Goal: Obtain resource: Obtain resource

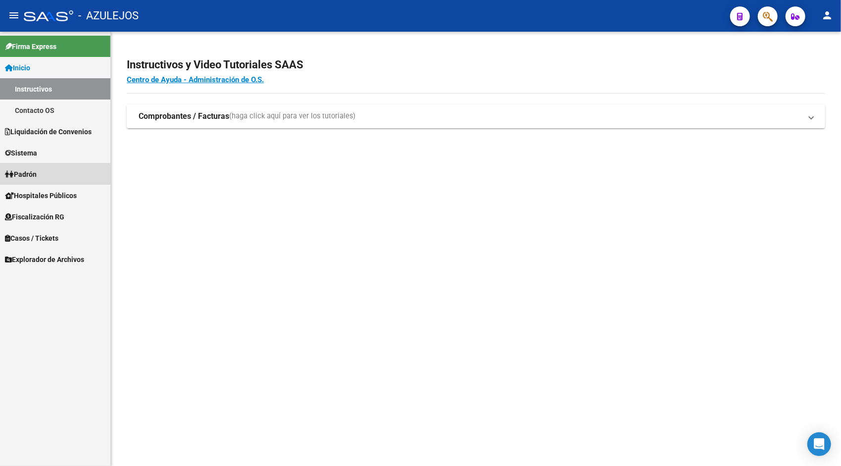
click at [46, 164] on link "Padrón" at bounding box center [55, 173] width 110 height 21
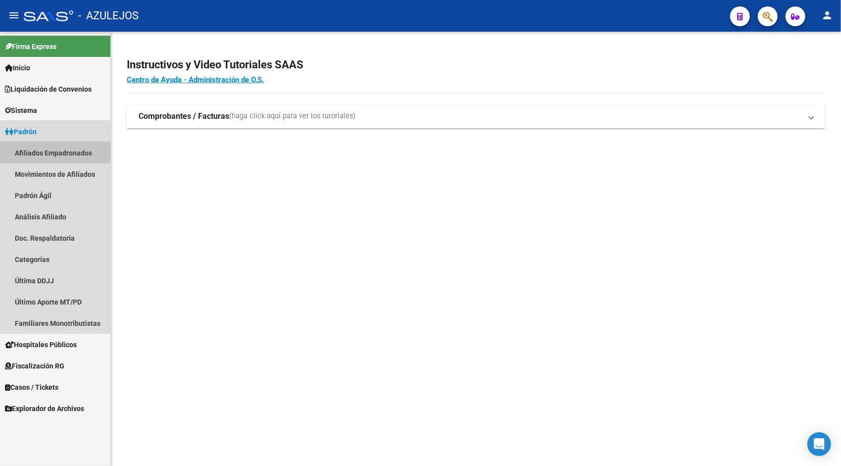
click at [46, 154] on link "Afiliados Empadronados" at bounding box center [55, 152] width 110 height 21
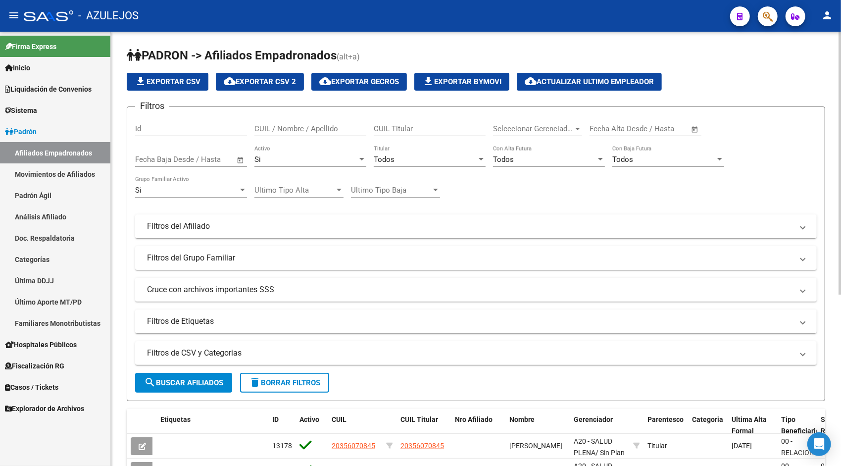
click at [841, 275] on div at bounding box center [840, 163] width 2 height 263
click at [831, 202] on div "PADRON -> Afiliados Empadronados (alt+a) file_download Exportar CSV cloud_downl…" at bounding box center [476, 386] width 730 height 709
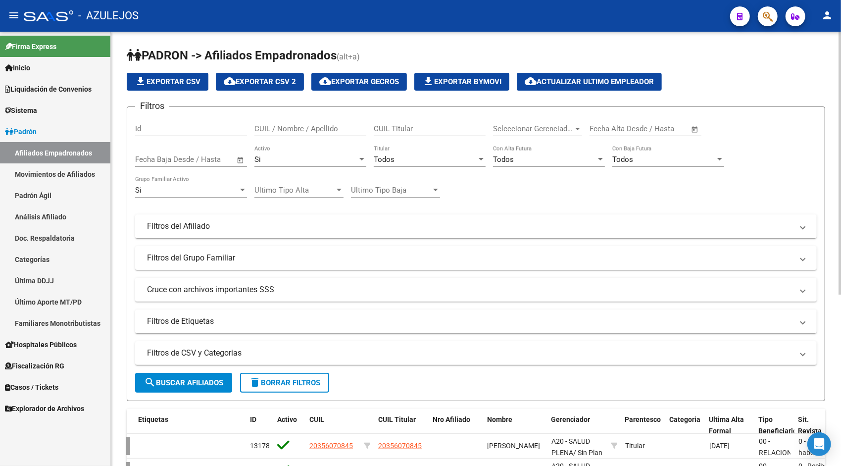
click at [841, 27] on html "menu - AZULEJOS person Firma Express Inicio Instructivos Contacto OS Liquidació…" at bounding box center [420, 233] width 841 height 466
click at [264, 157] on div "Si" at bounding box center [305, 159] width 103 height 9
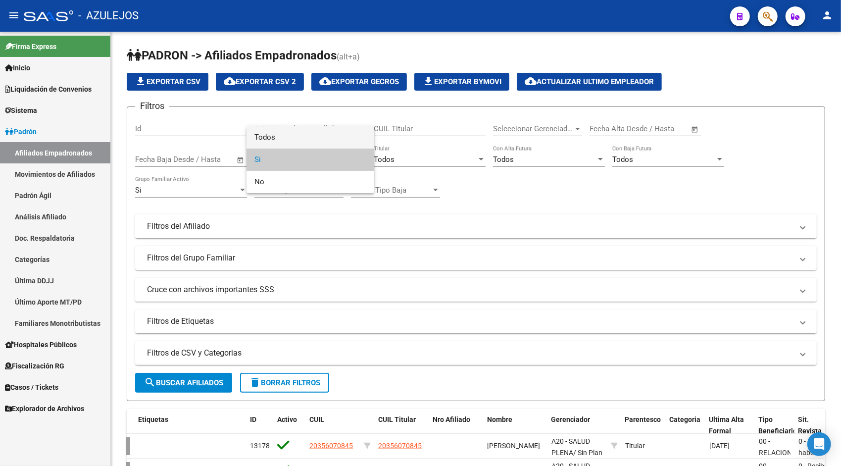
click at [266, 136] on span "Todos" at bounding box center [310, 137] width 112 height 22
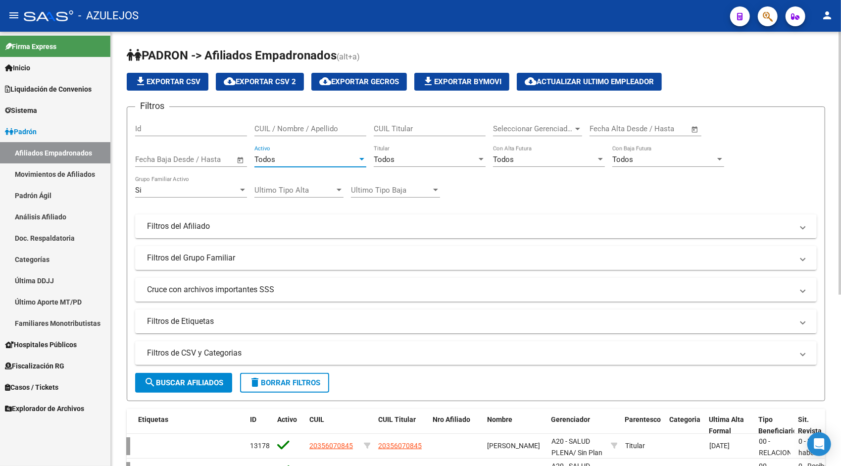
click at [198, 387] on span "search Buscar Afiliados" at bounding box center [183, 382] width 79 height 9
click at [185, 185] on div "Si Grupo Familiar Activo" at bounding box center [191, 186] width 112 height 21
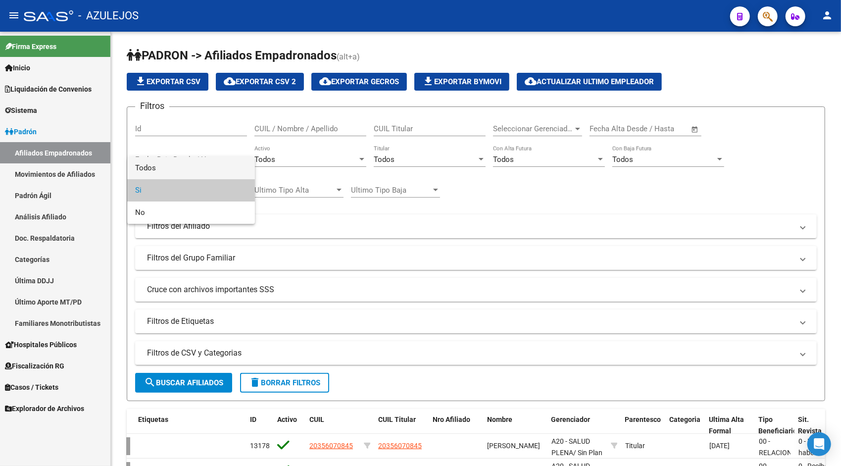
click at [167, 168] on span "Todos" at bounding box center [191, 168] width 112 height 22
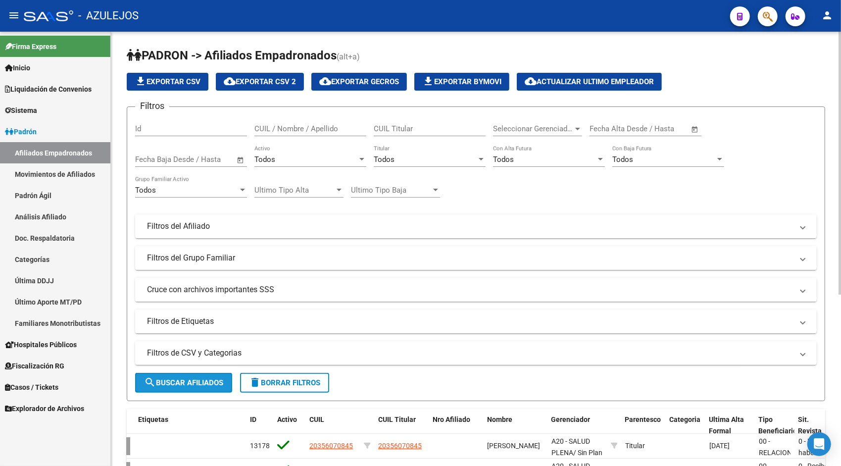
click at [164, 381] on span "search Buscar Afiliados" at bounding box center [183, 382] width 79 height 9
click at [188, 84] on span "file_download Exportar CSV" at bounding box center [168, 81] width 66 height 9
click at [188, 387] on span "search Buscar Afiliados" at bounding box center [183, 382] width 79 height 9
click at [179, 83] on span "file_download Exportar CSV" at bounding box center [168, 81] width 66 height 9
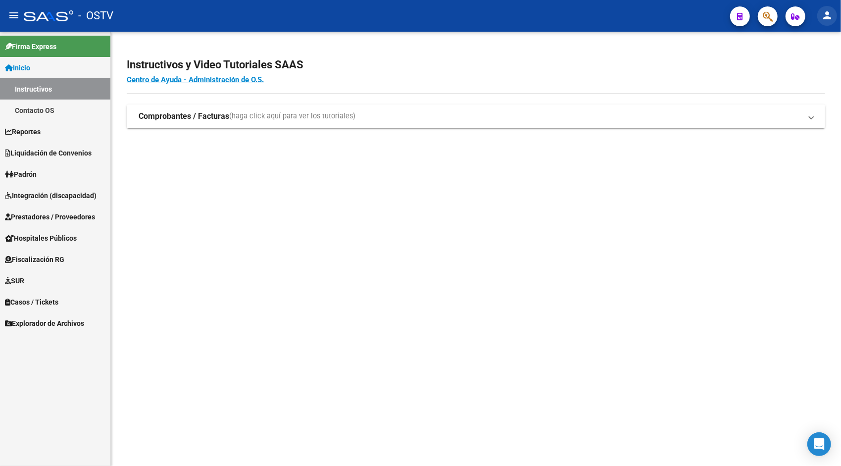
click at [826, 16] on mat-icon "person" at bounding box center [827, 15] width 12 height 12
click at [806, 69] on button "exit_to_app Salir" at bounding box center [807, 65] width 60 height 24
click at [33, 177] on span "Padrón" at bounding box center [21, 174] width 32 height 11
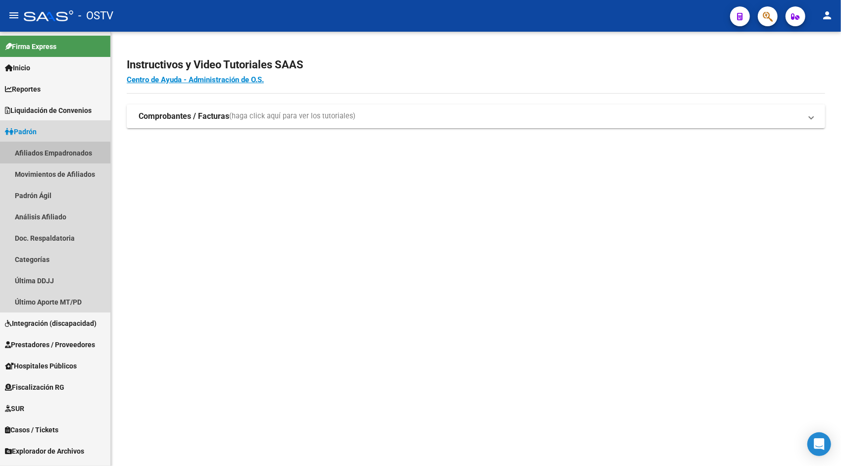
click at [46, 158] on link "Afiliados Empadronados" at bounding box center [55, 152] width 110 height 21
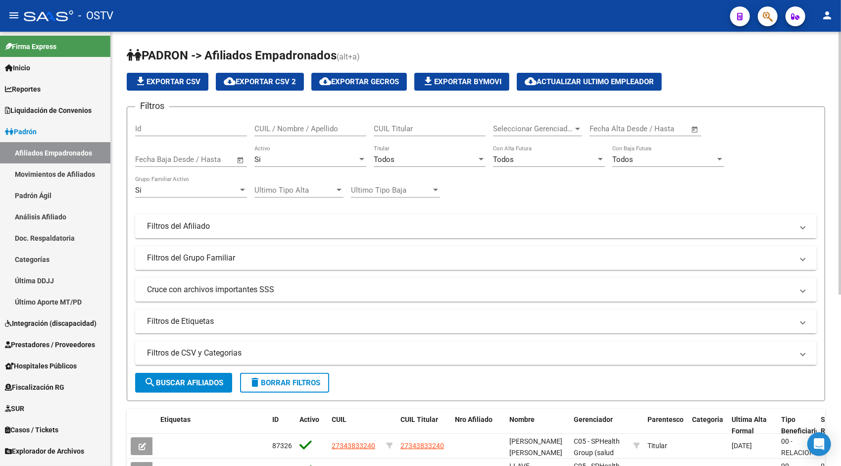
click at [221, 189] on div "Si" at bounding box center [186, 190] width 103 height 9
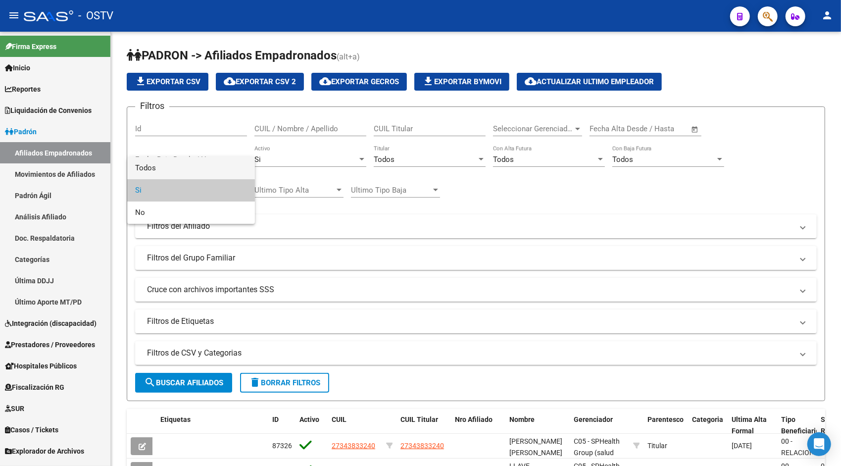
click at [174, 166] on span "Todos" at bounding box center [191, 168] width 112 height 22
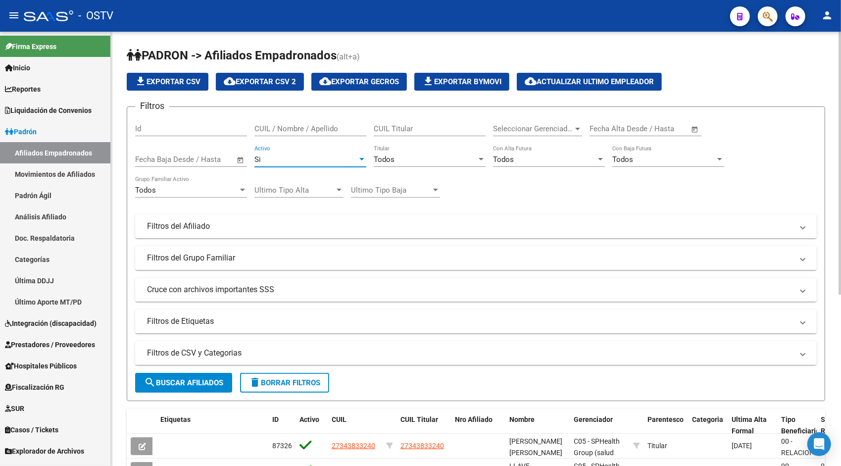
click at [285, 157] on div "Si" at bounding box center [305, 159] width 103 height 9
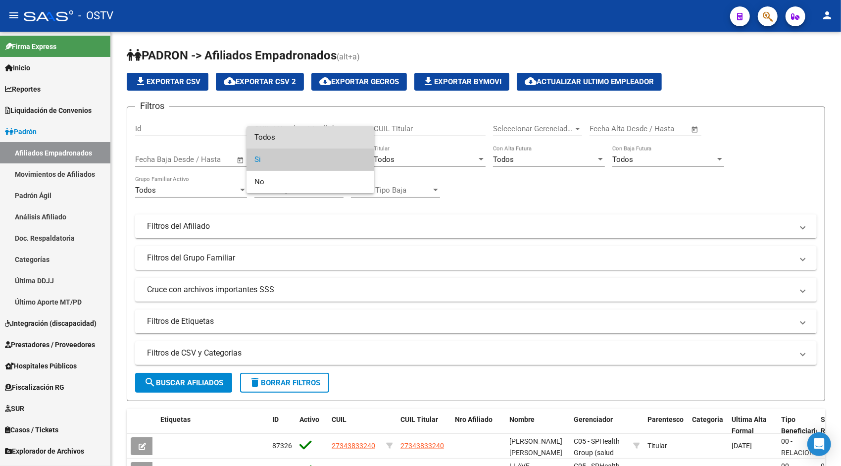
click at [277, 131] on span "Todos" at bounding box center [310, 137] width 112 height 22
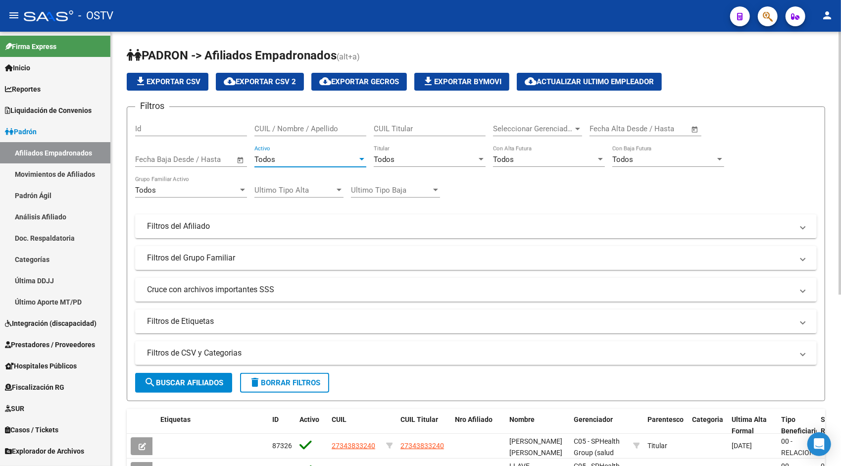
click at [197, 379] on span "search Buscar Afiliados" at bounding box center [183, 382] width 79 height 9
click at [195, 387] on button "search Buscar Afiliados" at bounding box center [183, 383] width 97 height 20
click at [191, 81] on span "file_download Exportar CSV" at bounding box center [168, 81] width 66 height 9
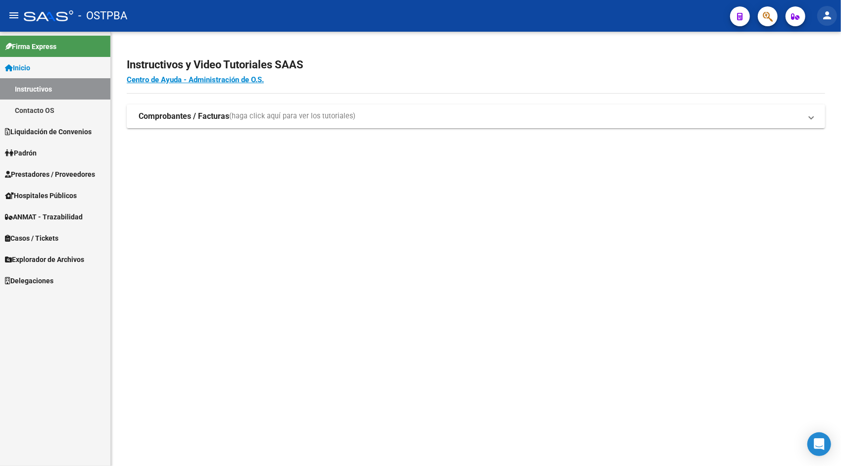
click at [824, 20] on mat-icon "person" at bounding box center [827, 15] width 12 height 12
click at [808, 73] on button "exit_to_app Salir" at bounding box center [807, 65] width 60 height 24
click at [31, 160] on link "Padrón" at bounding box center [55, 152] width 110 height 21
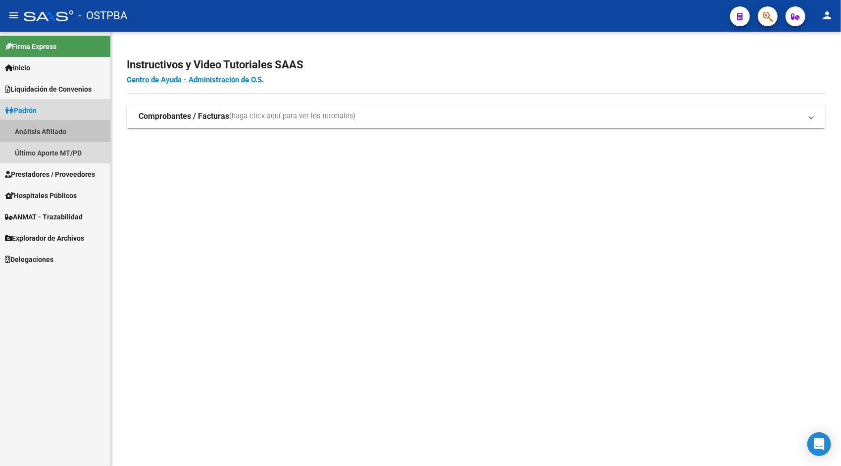
click at [54, 131] on link "Análisis Afiliado" at bounding box center [55, 131] width 110 height 21
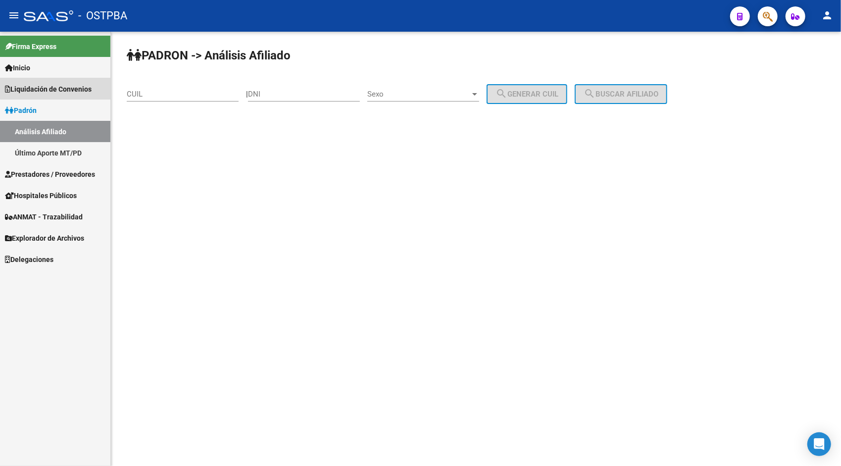
click at [70, 85] on span "Liquidación de Convenios" at bounding box center [48, 89] width 87 height 11
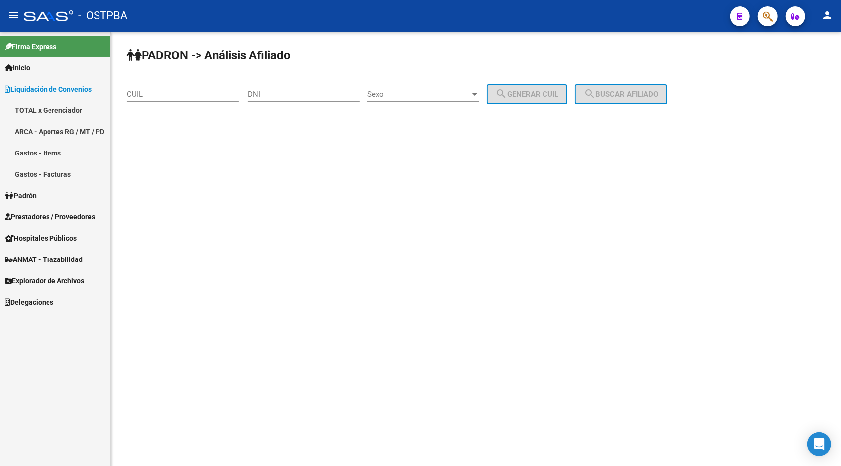
click at [30, 69] on span "Inicio" at bounding box center [17, 67] width 25 height 11
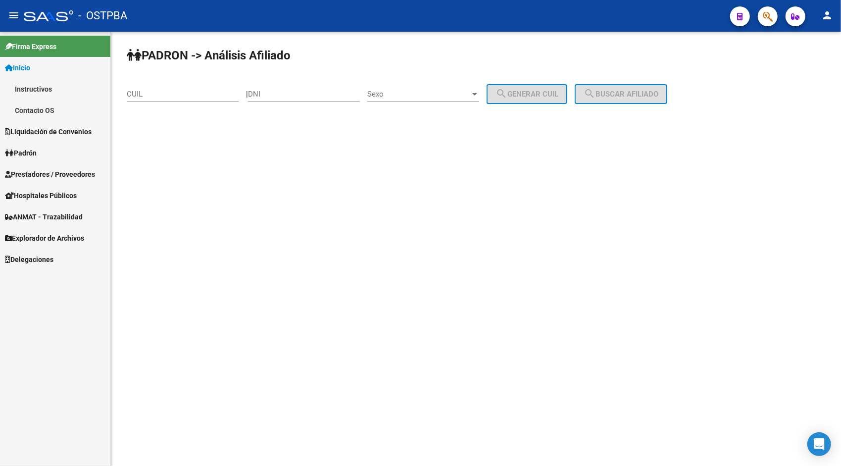
click at [36, 149] on span "Padrón" at bounding box center [21, 153] width 32 height 11
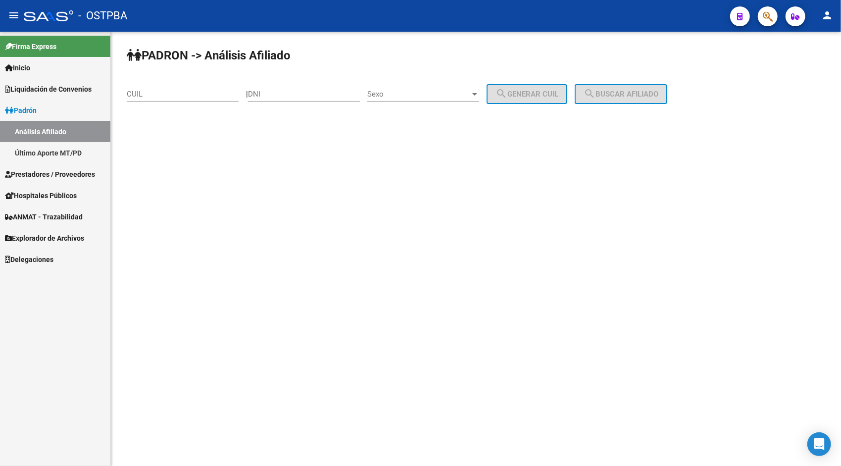
click at [37, 178] on span "Prestadores / Proveedores" at bounding box center [50, 174] width 90 height 11
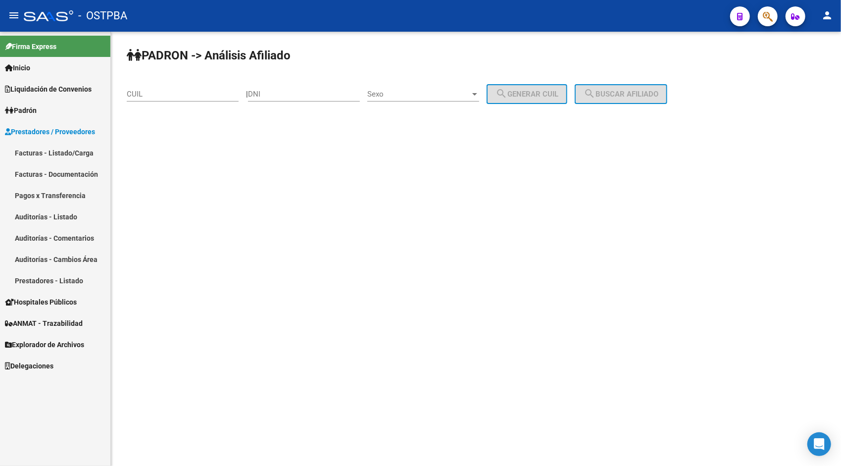
click at [57, 342] on span "Explorador de Archivos" at bounding box center [44, 344] width 79 height 11
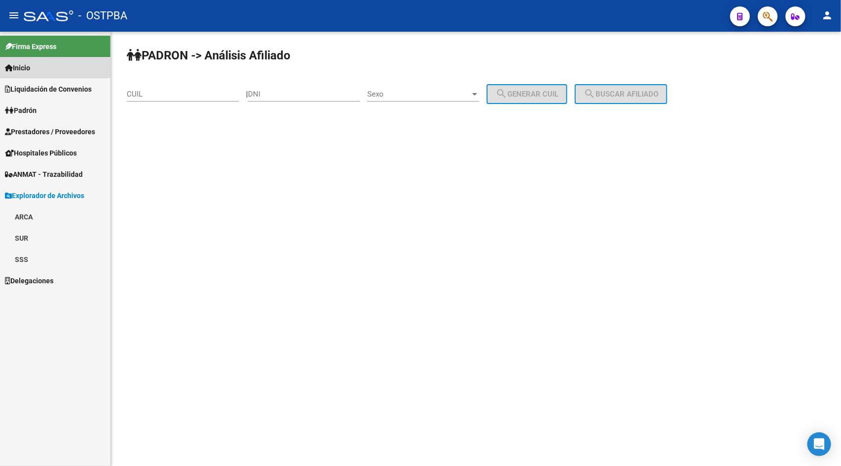
click at [58, 76] on link "Inicio" at bounding box center [55, 67] width 110 height 21
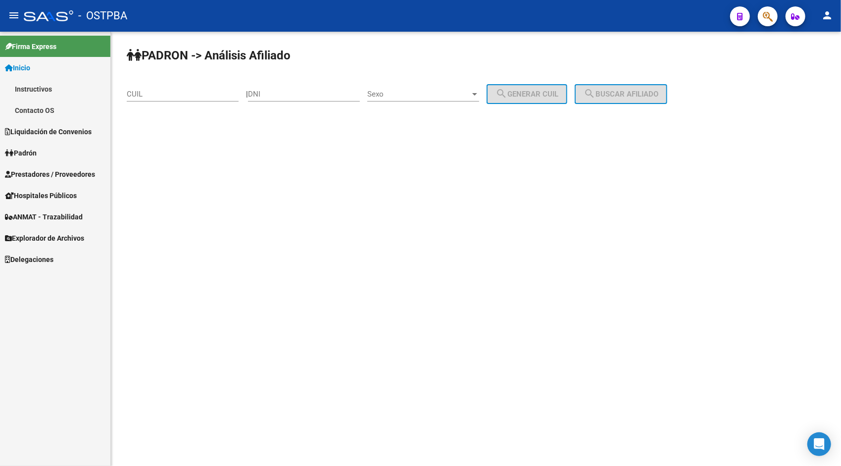
click at [47, 131] on span "Liquidación de Convenios" at bounding box center [48, 131] width 87 height 11
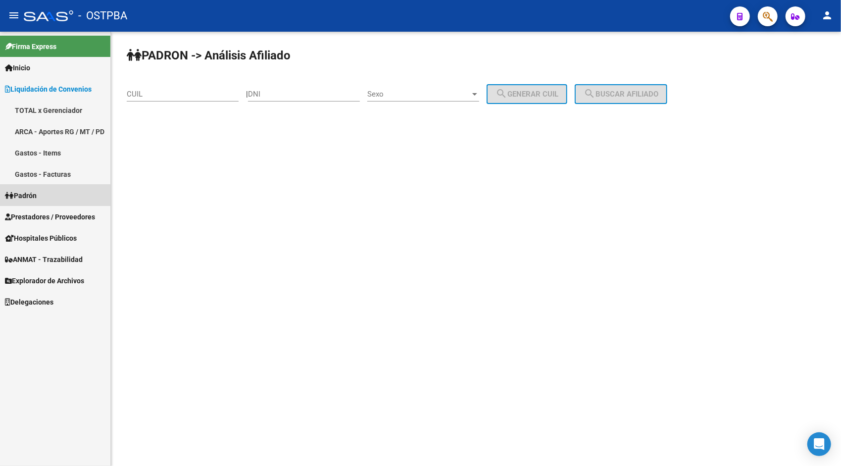
click at [51, 195] on link "Padrón" at bounding box center [55, 195] width 110 height 21
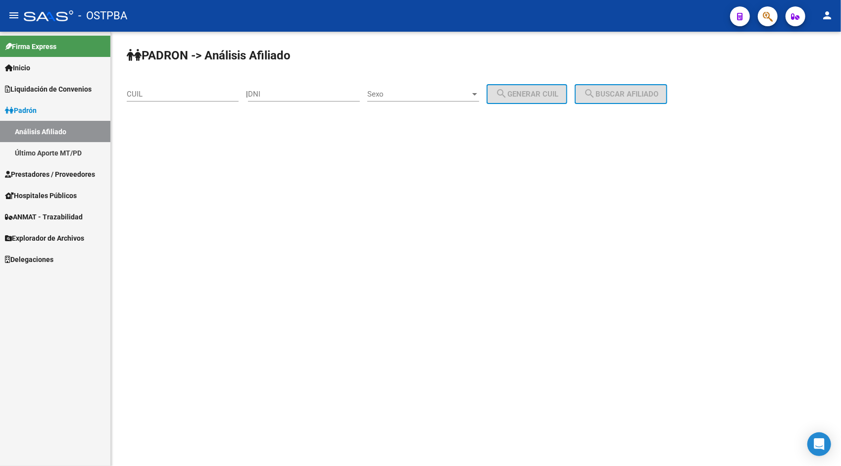
click at [72, 167] on link "Prestadores / Proveedores" at bounding box center [55, 173] width 110 height 21
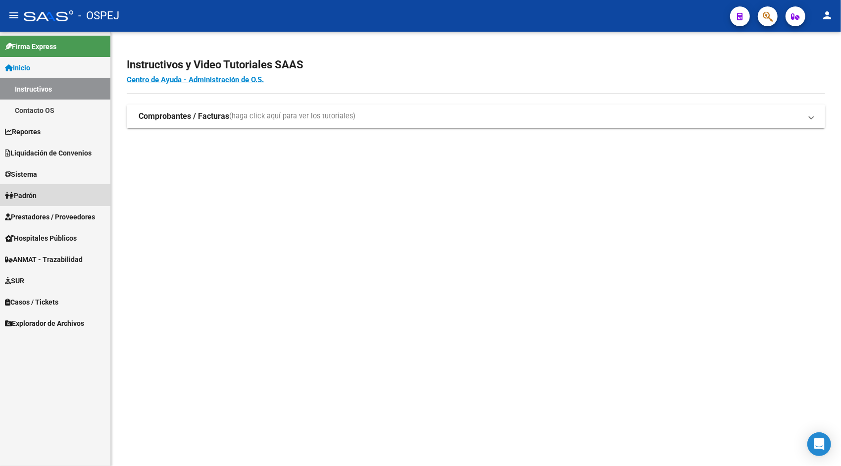
click at [37, 195] on span "Padrón" at bounding box center [21, 195] width 32 height 11
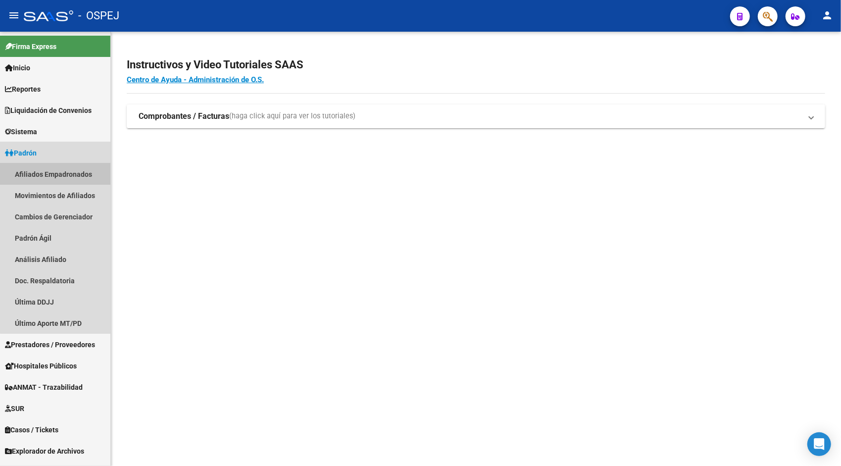
click at [62, 176] on link "Afiliados Empadronados" at bounding box center [55, 173] width 110 height 21
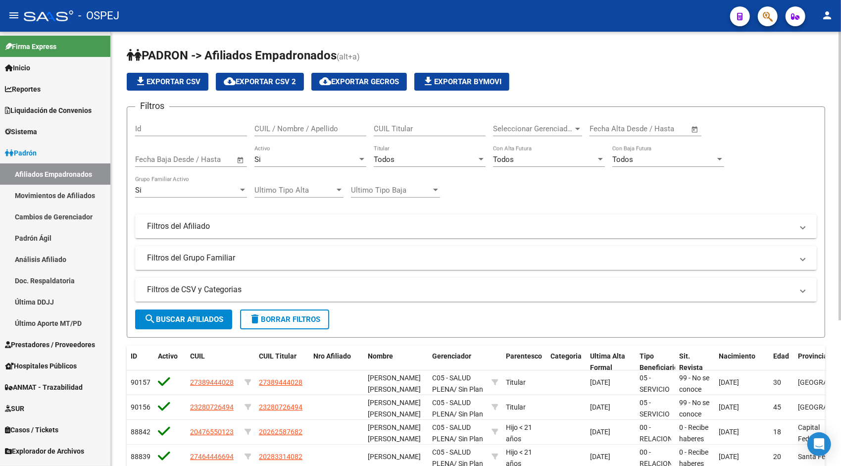
click at [183, 192] on div "Si" at bounding box center [186, 190] width 103 height 9
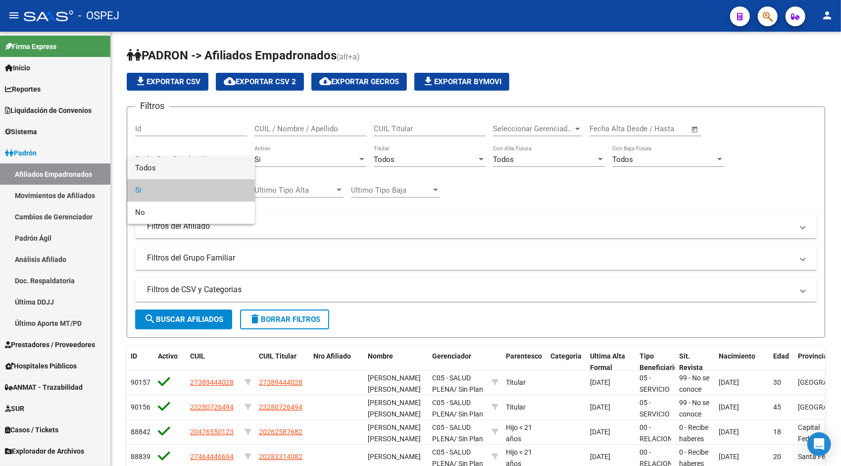
click at [162, 170] on span "Todos" at bounding box center [191, 168] width 112 height 22
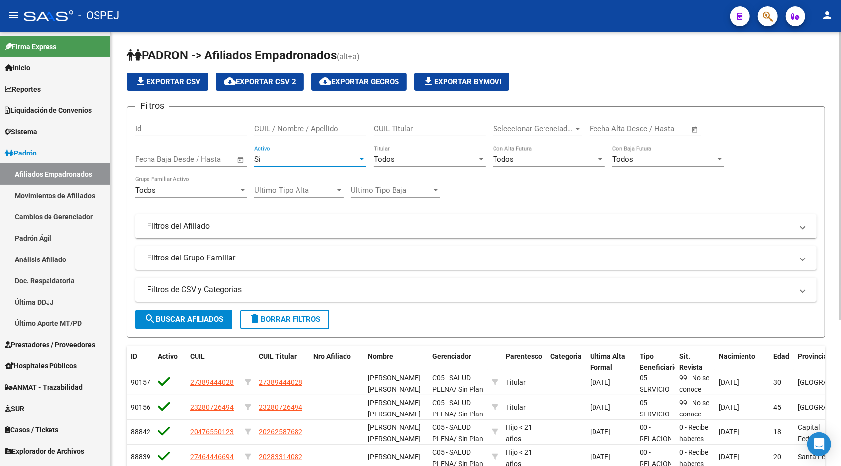
click at [301, 157] on div "Si" at bounding box center [305, 159] width 103 height 9
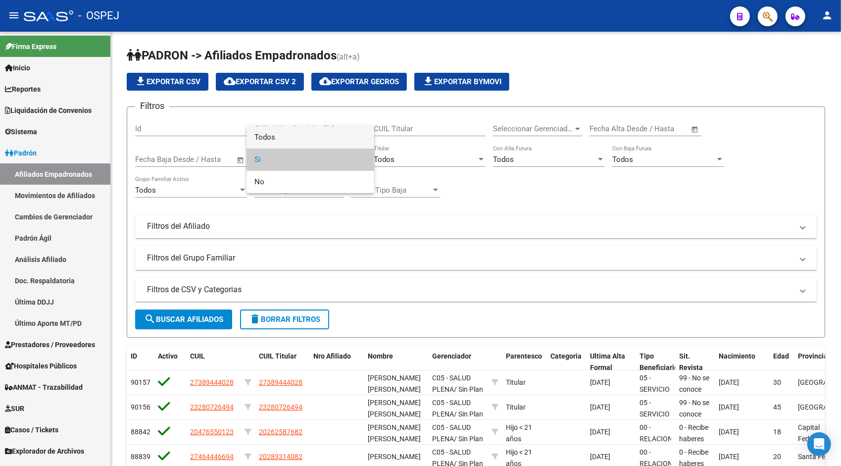
click at [281, 140] on span "Todos" at bounding box center [310, 137] width 112 height 22
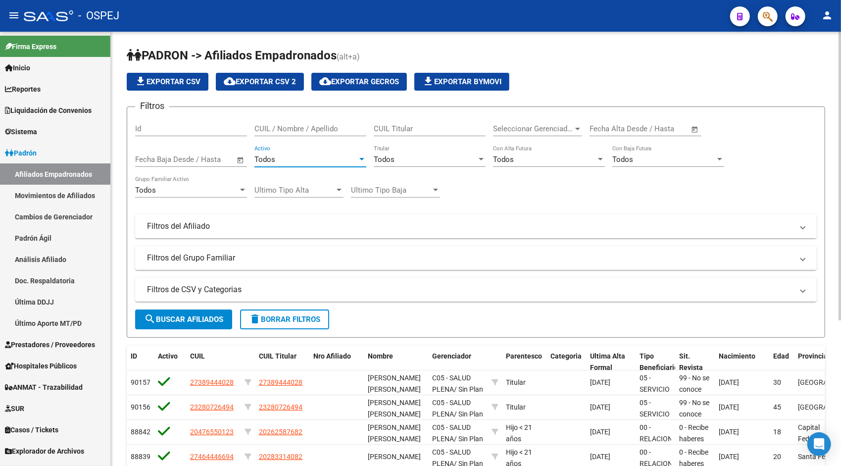
click at [189, 321] on span "search Buscar Afiliados" at bounding box center [183, 319] width 79 height 9
click at [192, 320] on span "search Buscar Afiliados" at bounding box center [183, 319] width 79 height 9
click at [190, 83] on span "file_download Exportar CSV" at bounding box center [168, 81] width 66 height 9
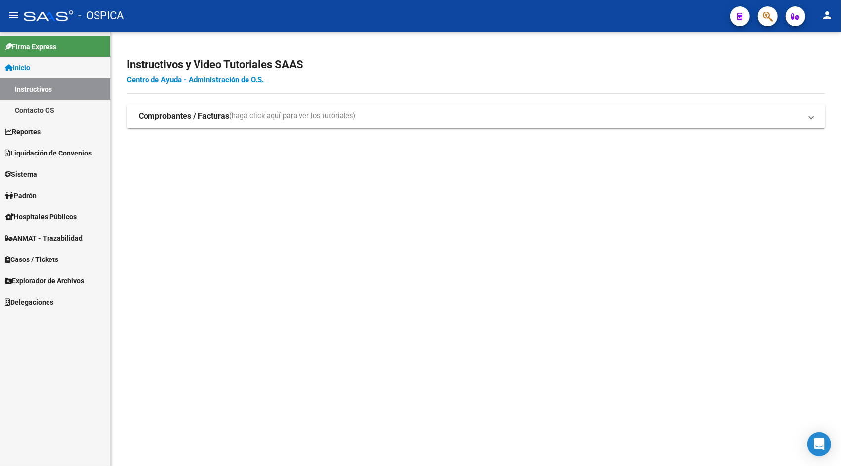
click at [41, 189] on link "Padrón" at bounding box center [55, 195] width 110 height 21
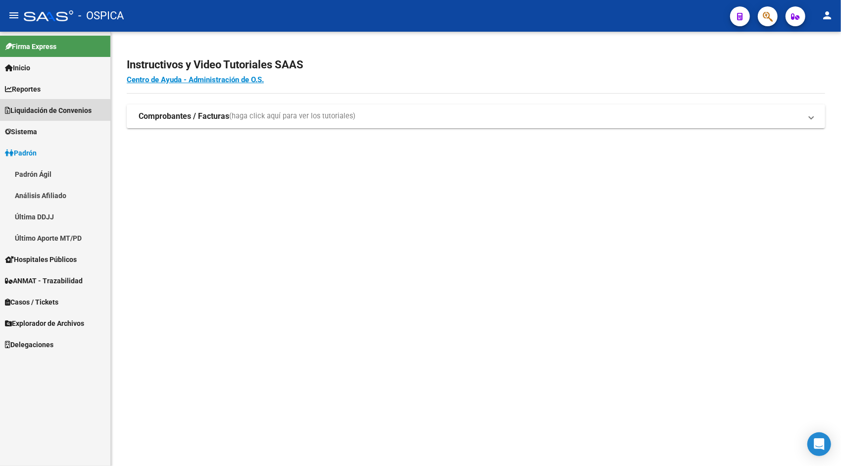
click at [32, 112] on span "Liquidación de Convenios" at bounding box center [48, 110] width 87 height 11
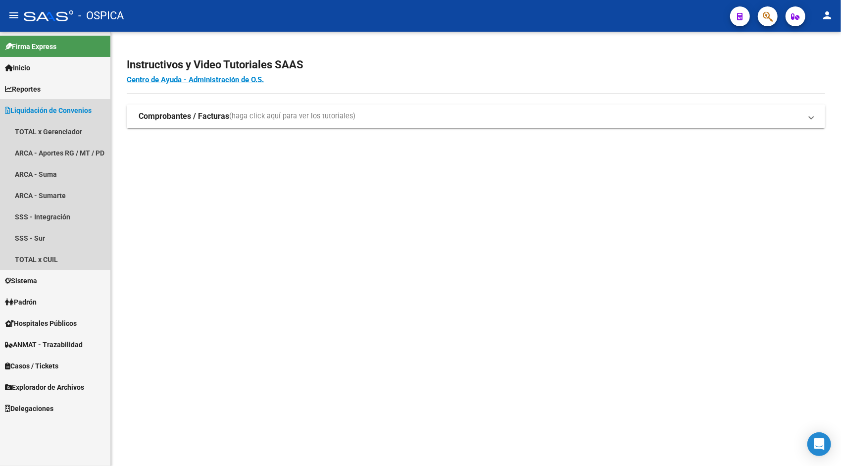
click at [32, 112] on span "Liquidación de Convenios" at bounding box center [48, 110] width 87 height 11
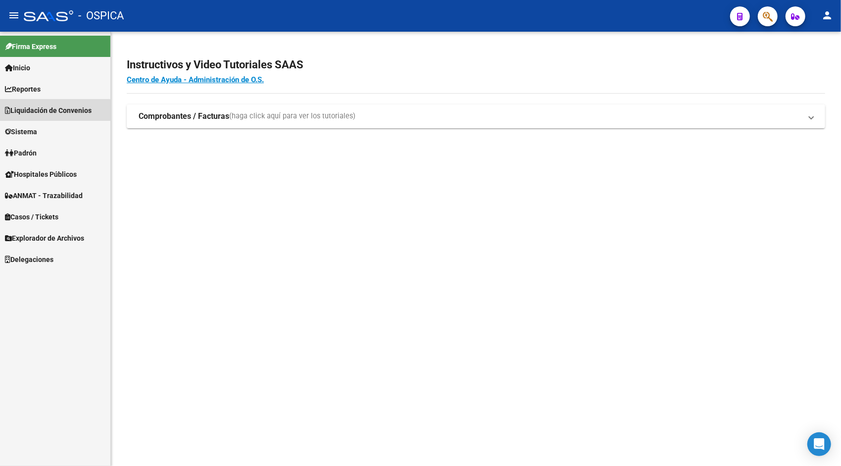
click at [32, 112] on span "Liquidación de Convenios" at bounding box center [48, 110] width 87 height 11
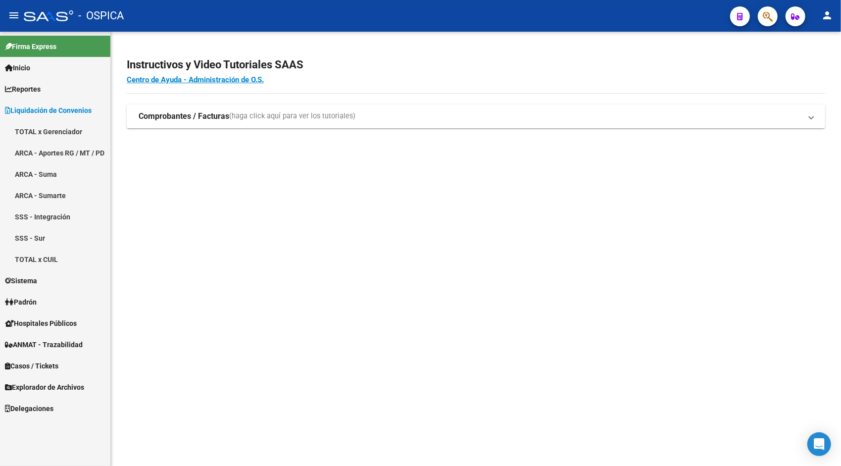
click at [28, 94] on span "Reportes" at bounding box center [23, 89] width 36 height 11
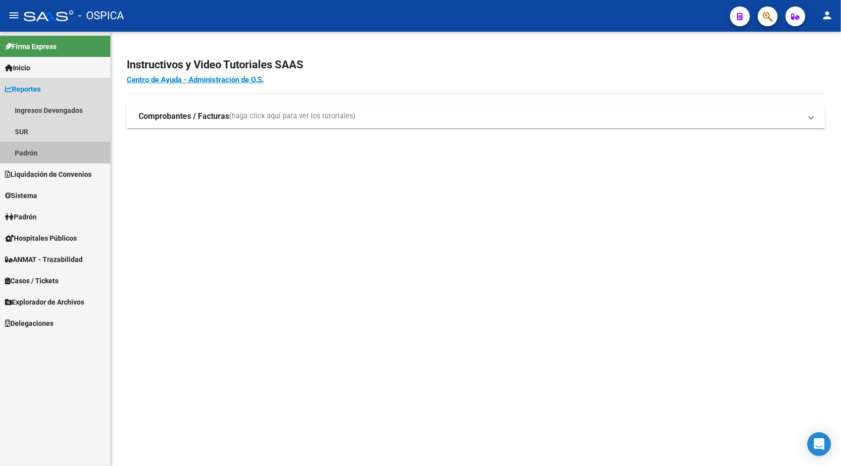
click at [38, 152] on link "Padrón" at bounding box center [55, 152] width 110 height 21
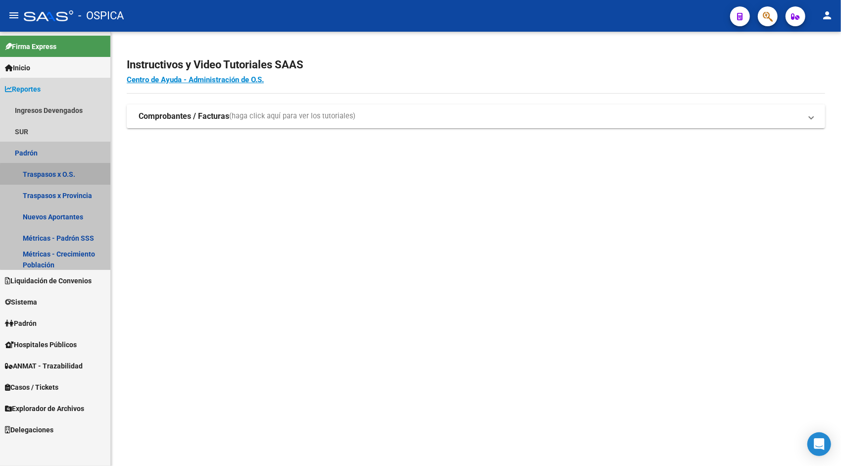
click at [70, 175] on link "Traspasos x O.S." at bounding box center [55, 173] width 110 height 21
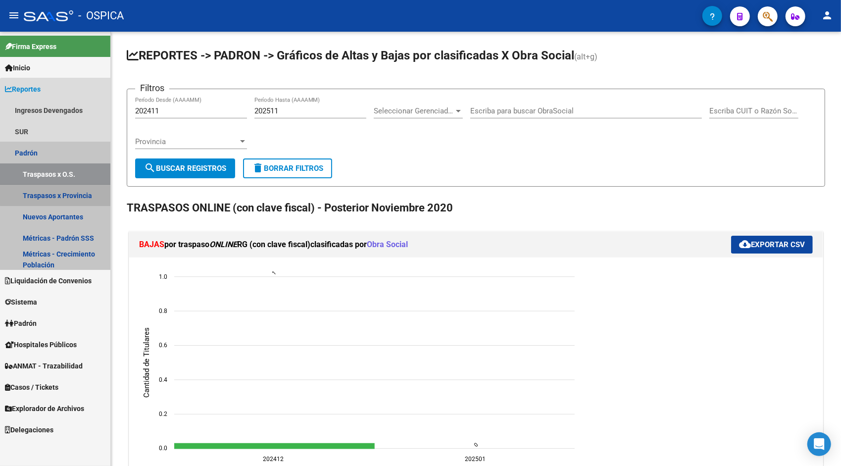
click at [69, 195] on link "Traspasos x Provincia" at bounding box center [55, 195] width 110 height 21
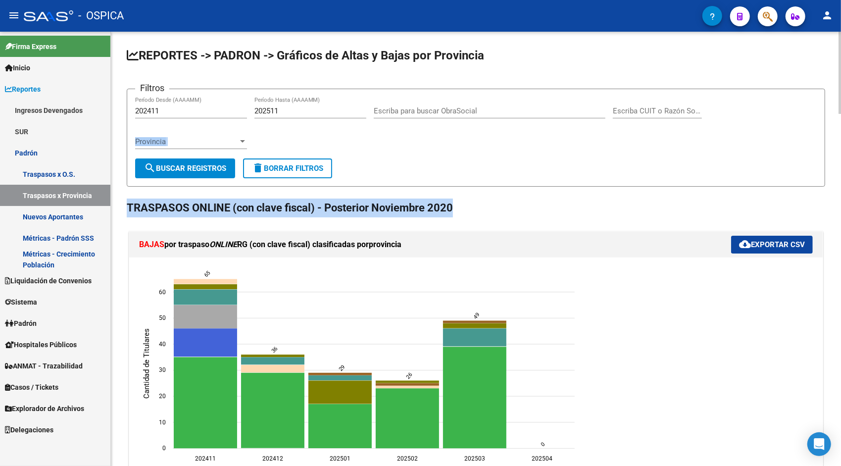
drag, startPoint x: 838, startPoint y: 81, endPoint x: 841, endPoint y: 206, distance: 125.3
click at [841, 206] on html "menu - OSPICA person Firma Express Inicio Instructivos Contacto OS Reportes Ing…" at bounding box center [420, 233] width 841 height 466
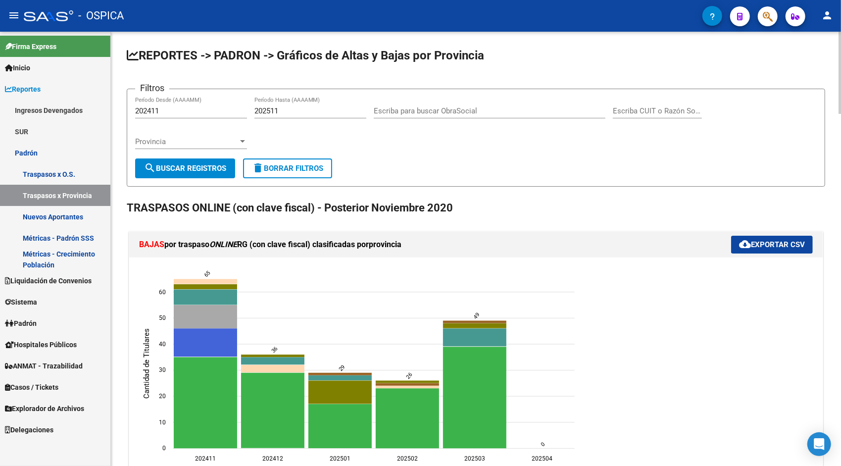
click at [841, 34] on html "menu - OSPICA person Firma Express Inicio Instructivos Contacto OS Reportes Ing…" at bounding box center [420, 233] width 841 height 466
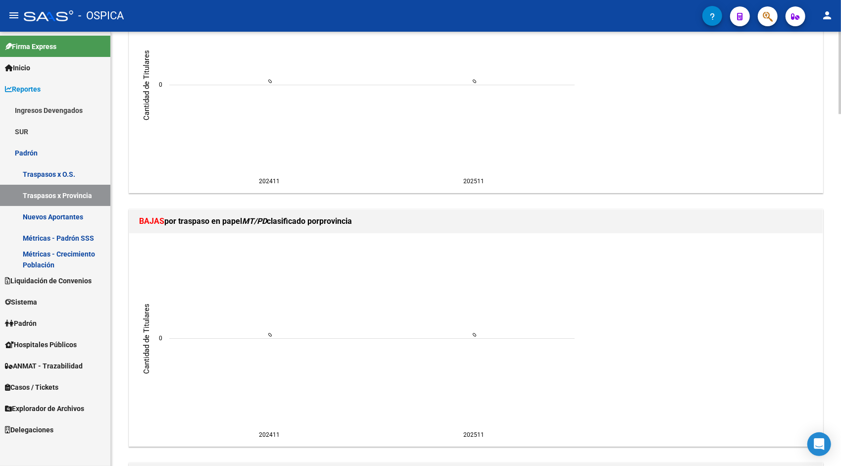
scroll to position [1862, 0]
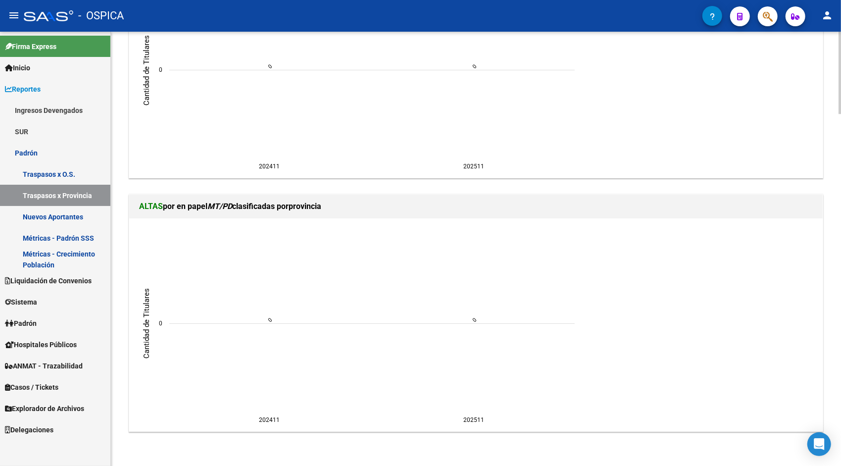
click at [841, 459] on html "menu - OSPICA person Firma Express Inicio Instructivos Contacto OS Reportes Ing…" at bounding box center [420, 233] width 841 height 466
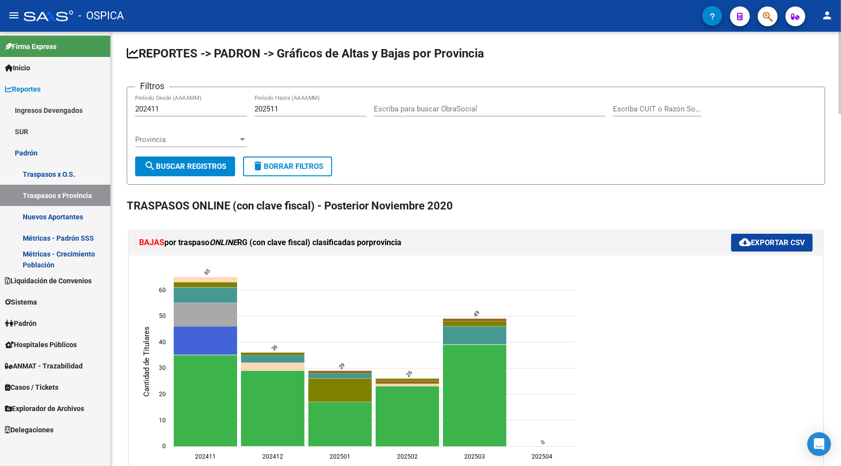
scroll to position [0, 0]
